Goal: Information Seeking & Learning: Learn about a topic

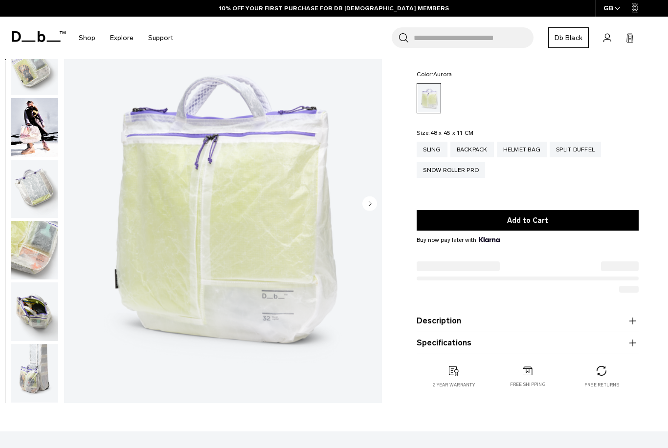
scroll to position [222, 0]
click at [34, 312] on img "button" at bounding box center [34, 312] width 47 height 59
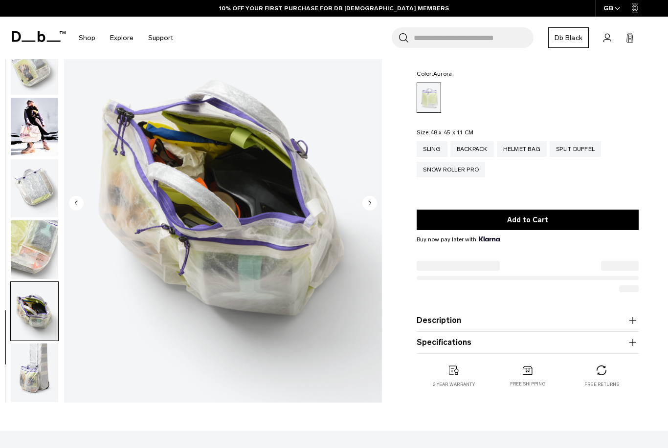
scroll to position [0, 0]
click at [232, 236] on img "9 / 10" at bounding box center [223, 204] width 318 height 397
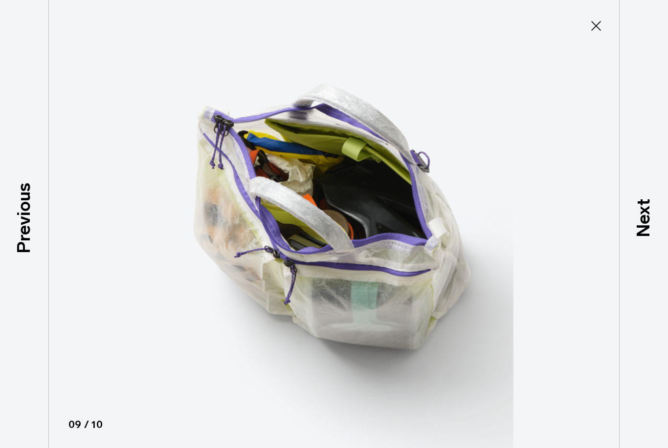
type button "Close"
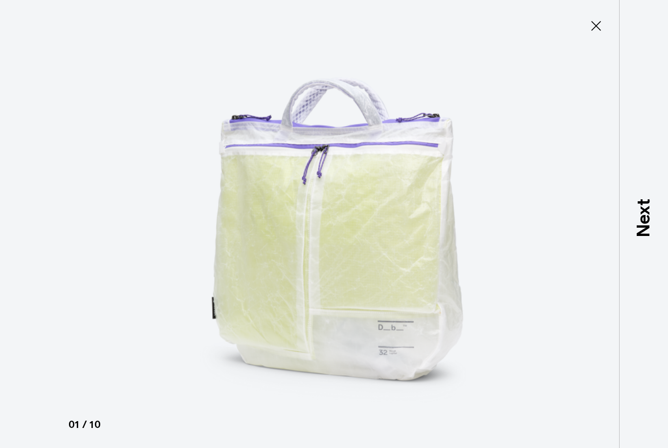
scroll to position [20, 0]
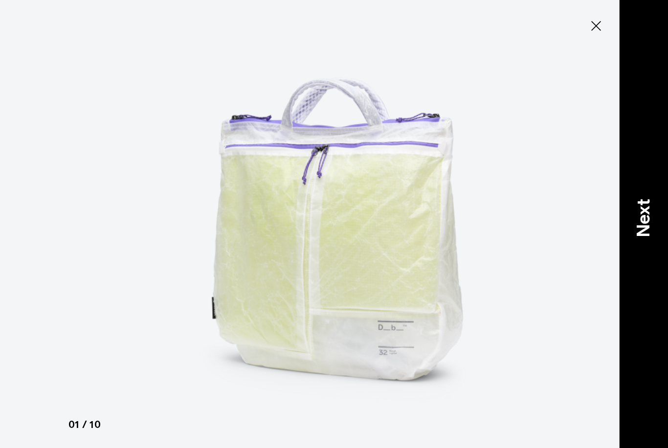
click at [645, 232] on p "Next" at bounding box center [643, 218] width 26 height 39
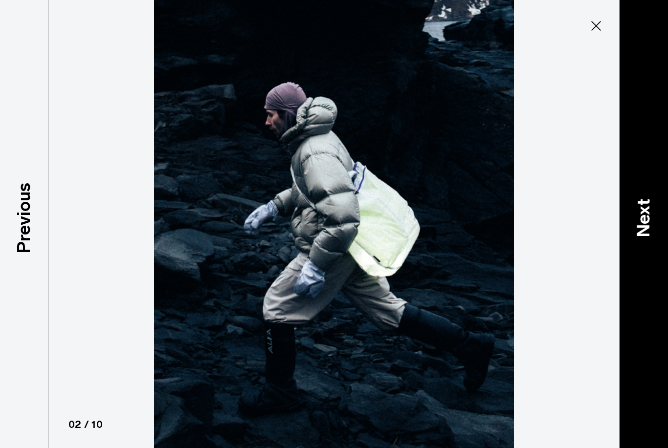
click at [645, 232] on p "Next" at bounding box center [643, 218] width 26 height 39
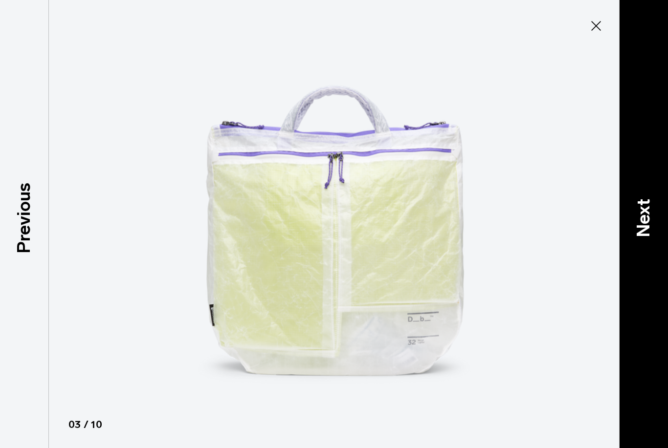
click at [645, 232] on p "Next" at bounding box center [643, 218] width 26 height 39
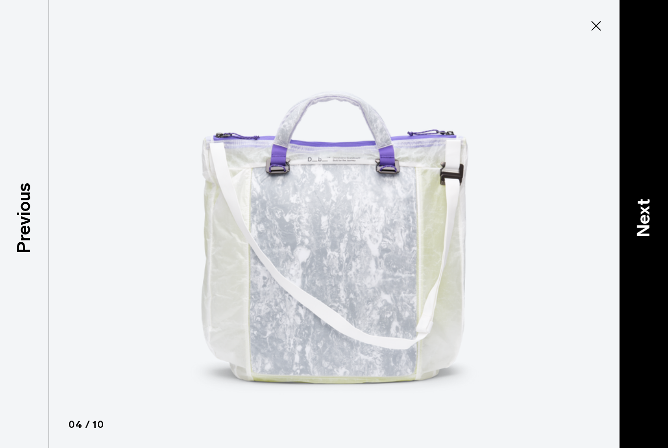
click at [645, 232] on p "Next" at bounding box center [643, 218] width 26 height 39
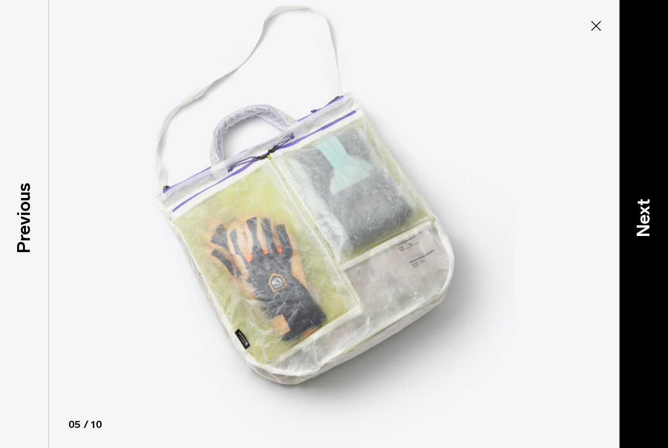
click at [645, 232] on p "Next" at bounding box center [643, 218] width 26 height 39
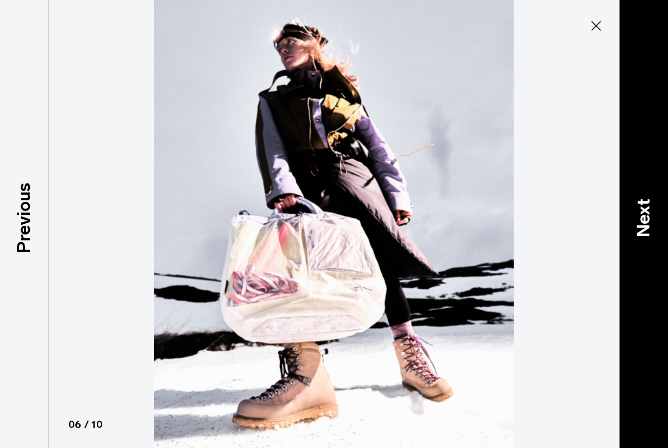
click at [645, 232] on p "Next" at bounding box center [643, 218] width 26 height 39
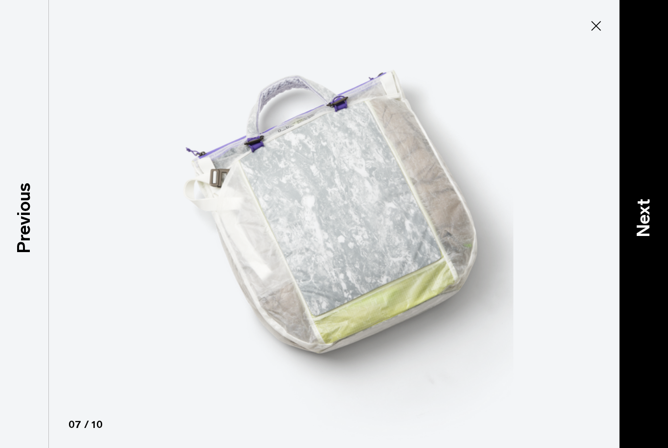
click at [645, 232] on p "Next" at bounding box center [643, 218] width 26 height 39
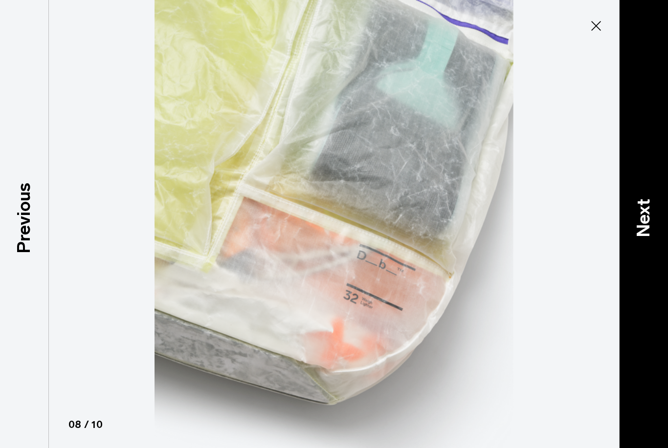
click at [645, 232] on p "Next" at bounding box center [643, 218] width 26 height 39
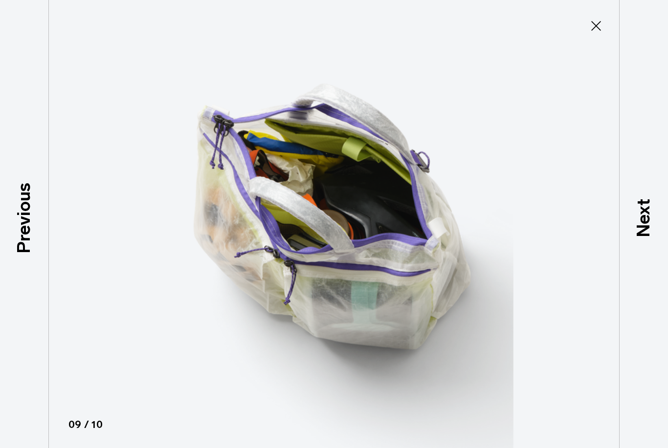
click at [334, 222] on img at bounding box center [334, 224] width 440 height 448
click at [597, 26] on icon at bounding box center [596, 26] width 10 height 10
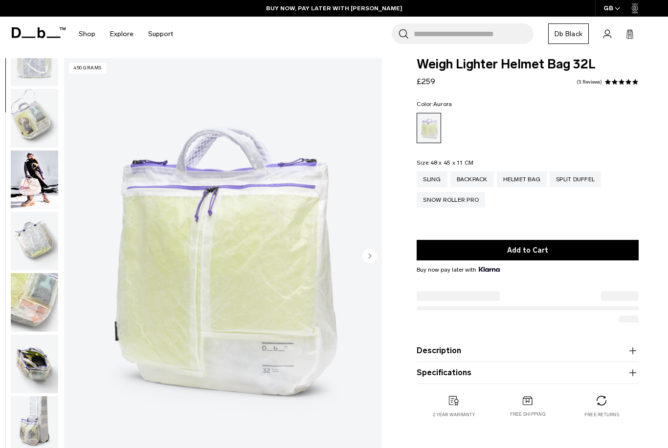
scroll to position [222, 0]
click at [30, 414] on img "button" at bounding box center [34, 426] width 47 height 59
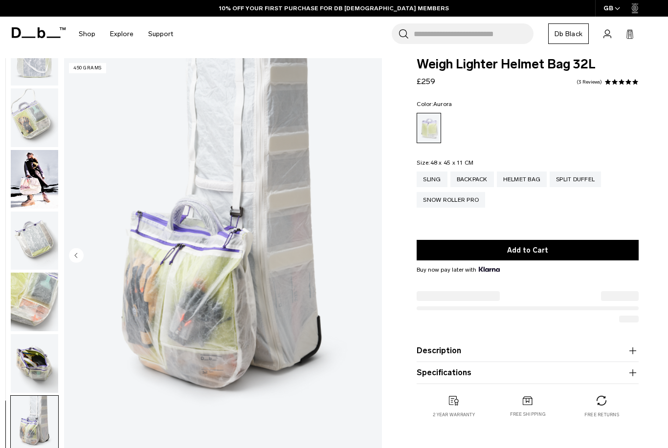
click at [31, 128] on img "button" at bounding box center [34, 118] width 47 height 59
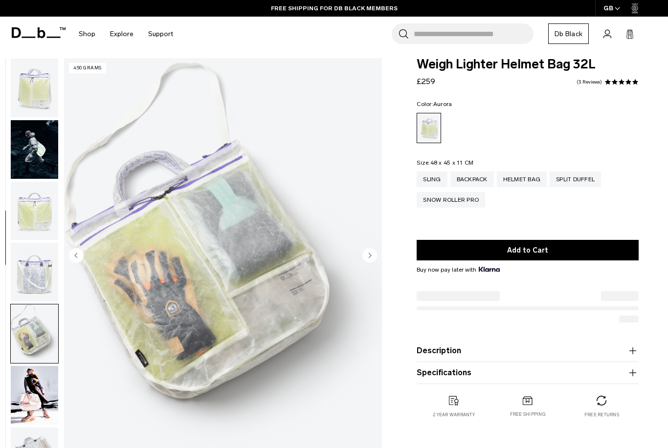
scroll to position [0, 0]
click at [37, 86] on img "button" at bounding box center [34, 88] width 47 height 59
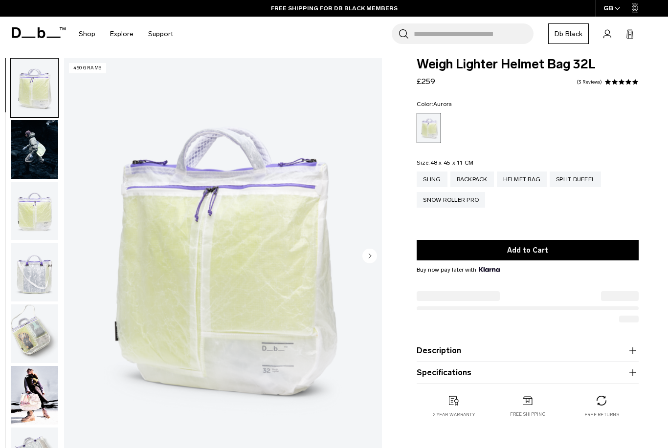
click at [33, 209] on img "button" at bounding box center [34, 211] width 47 height 59
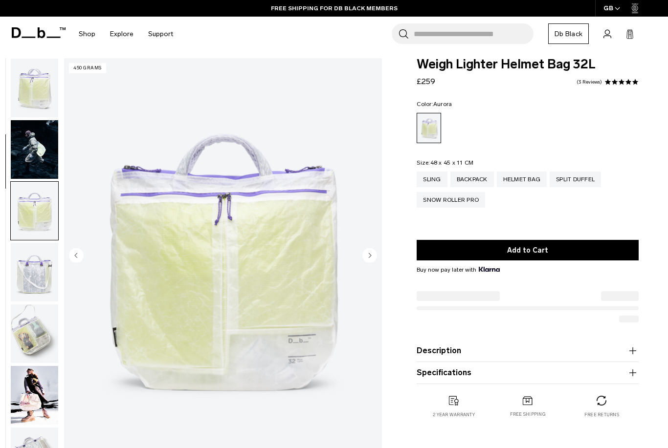
click at [34, 80] on img "button" at bounding box center [34, 88] width 47 height 59
